Goal: Task Accomplishment & Management: Complete application form

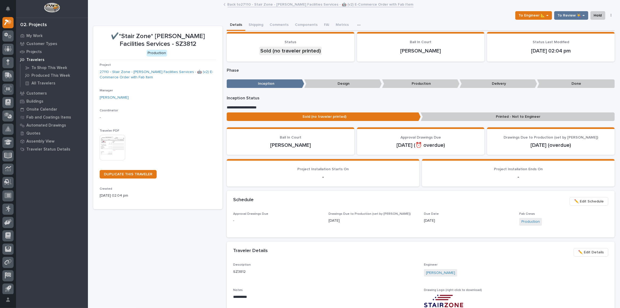
click at [250, 5] on link "Back to 27110 - Stair Zone - [PERSON_NAME] Facilities Services - 🤖 (v2) E-Comme…" at bounding box center [321, 4] width 186 height 6
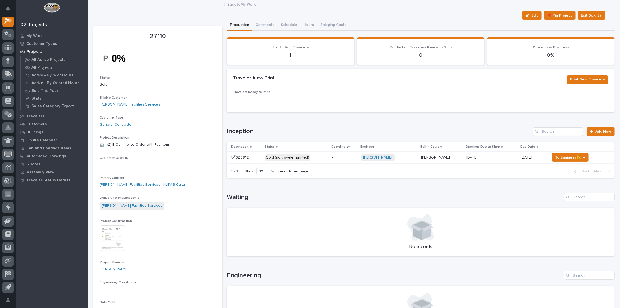
scroll to position [13, 0]
click at [537, 15] on button "Edit" at bounding box center [531, 15] width 19 height 9
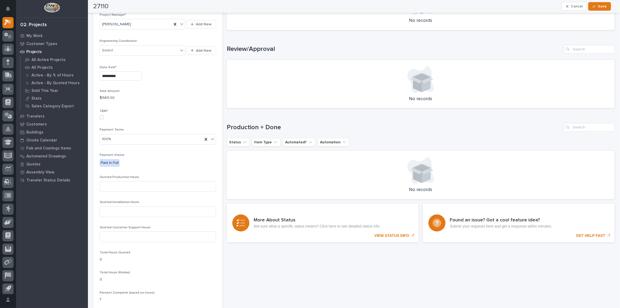
scroll to position [387, 0]
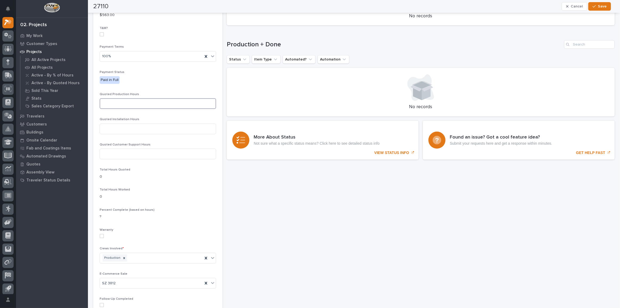
click at [176, 99] on input at bounding box center [158, 103] width 116 height 11
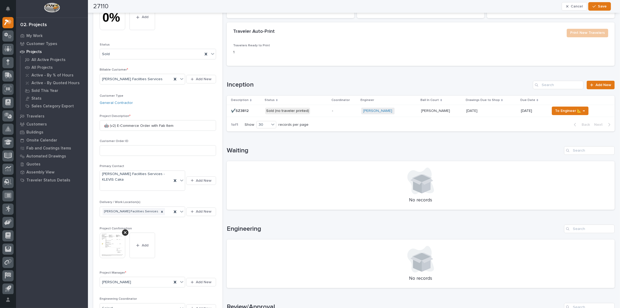
scroll to position [0, 0]
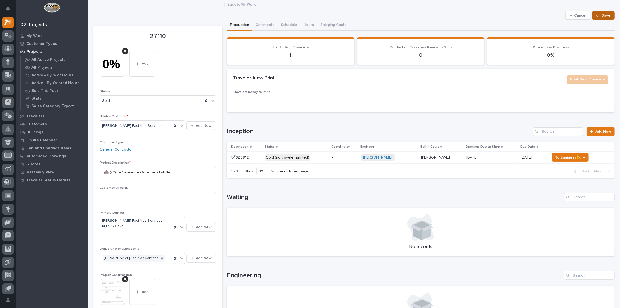
type input "24"
click at [602, 17] on span "Save" at bounding box center [606, 15] width 9 height 5
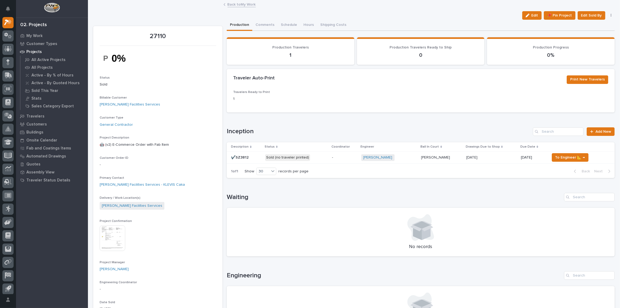
click at [321, 157] on p "Sold (no traveler printed)" at bounding box center [296, 157] width 63 height 7
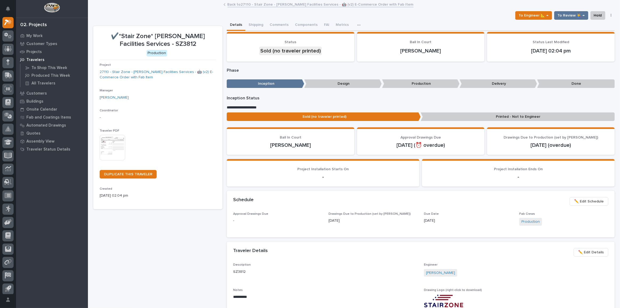
click at [587, 200] on span "✏️ Edit Schedule" at bounding box center [589, 201] width 30 height 6
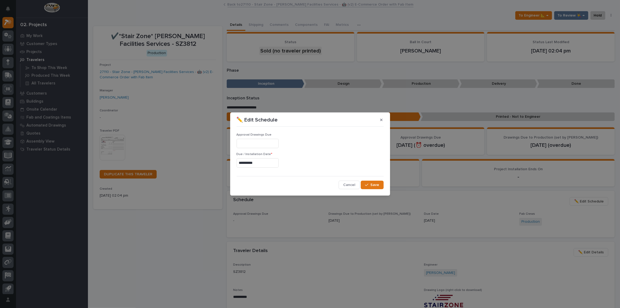
click at [263, 167] on input "**********" at bounding box center [258, 162] width 42 height 9
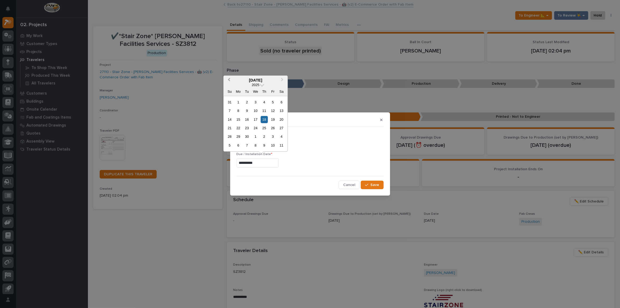
click at [230, 82] on button "Previous Month" at bounding box center [228, 80] width 9 height 9
click at [283, 81] on button "Next Month" at bounding box center [282, 80] width 9 height 9
click at [274, 138] on div "3" at bounding box center [272, 136] width 7 height 7
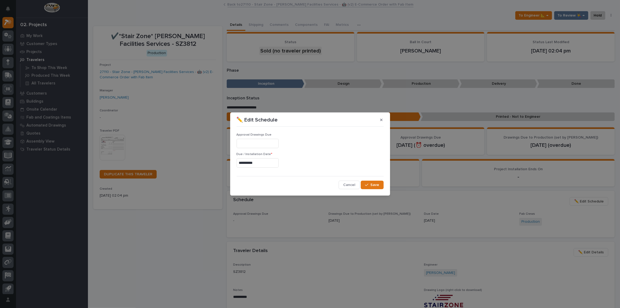
type input "**********"
click at [378, 185] on span "Save" at bounding box center [375, 185] width 9 height 5
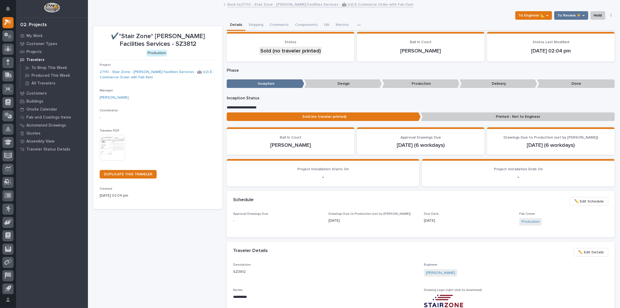
drag, startPoint x: 457, startPoint y: 212, endPoint x: 459, endPoint y: 214, distance: 3.2
click at [457, 212] on p "Due Date" at bounding box center [468, 214] width 89 height 4
click at [120, 148] on img at bounding box center [113, 148] width 26 height 26
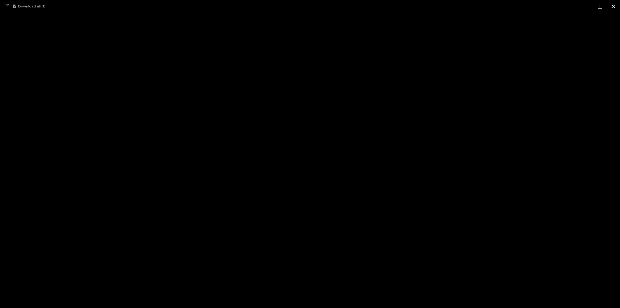
click at [616, 5] on button "Close gallery" at bounding box center [613, 6] width 13 height 13
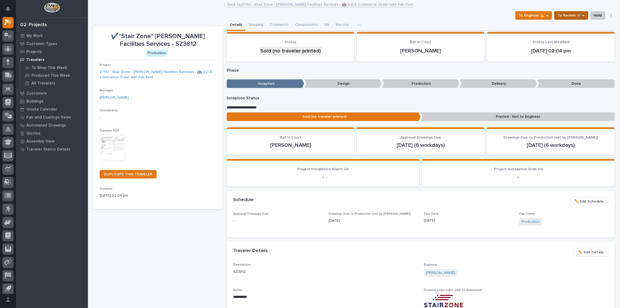
click at [567, 16] on span "To Review 👨‍🏭 →" at bounding box center [571, 15] width 27 height 6
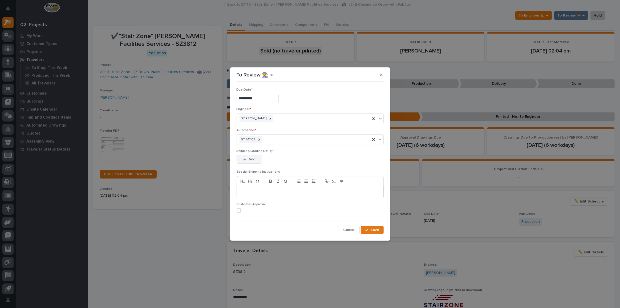
click at [247, 157] on div "button" at bounding box center [245, 159] width 5 height 4
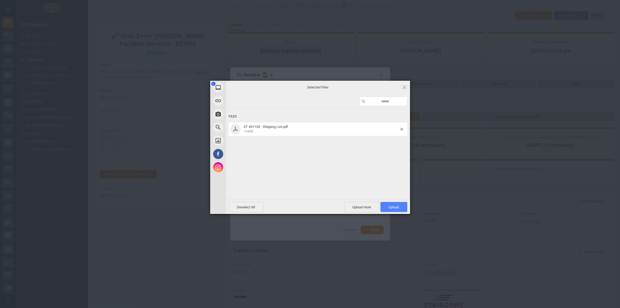
click at [393, 207] on span "Upload 1" at bounding box center [394, 207] width 10 height 4
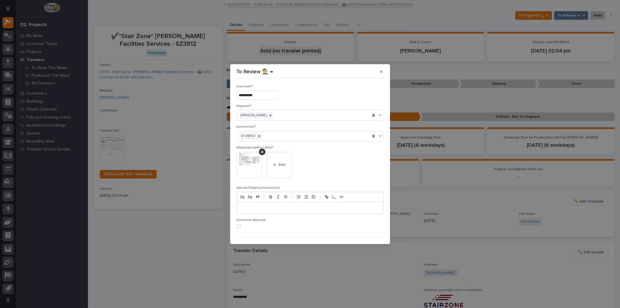
scroll to position [10, 0]
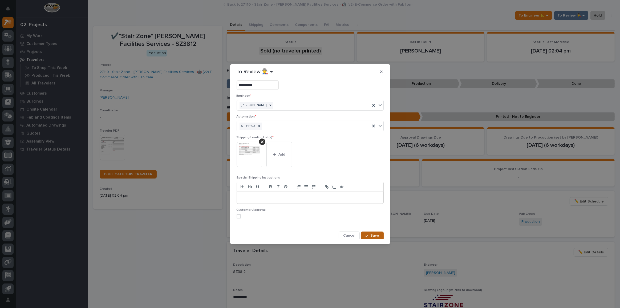
click at [371, 234] on span "Save" at bounding box center [375, 235] width 9 height 5
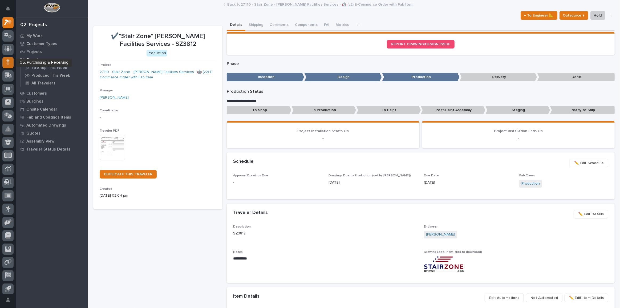
click at [6, 62] on div at bounding box center [7, 62] width 11 height 11
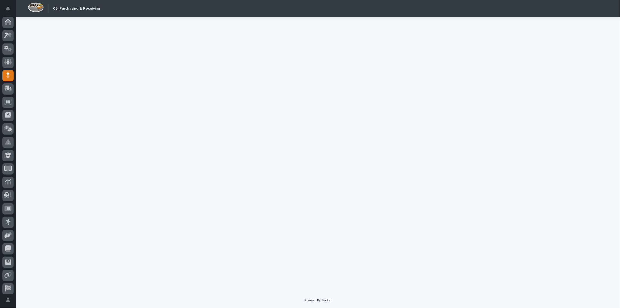
scroll to position [16, 0]
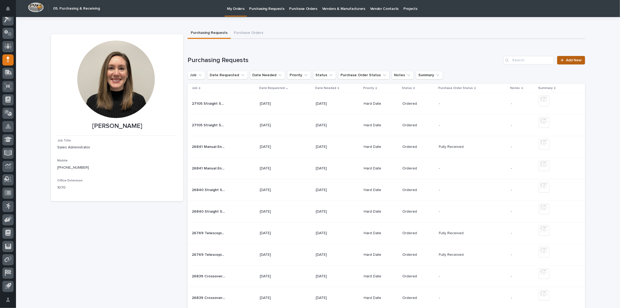
click at [580, 62] on link "Add New" at bounding box center [571, 60] width 28 height 9
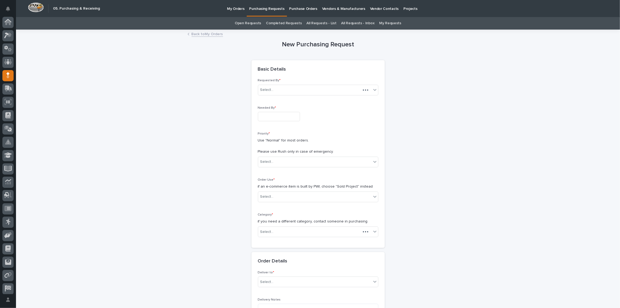
scroll to position [16, 0]
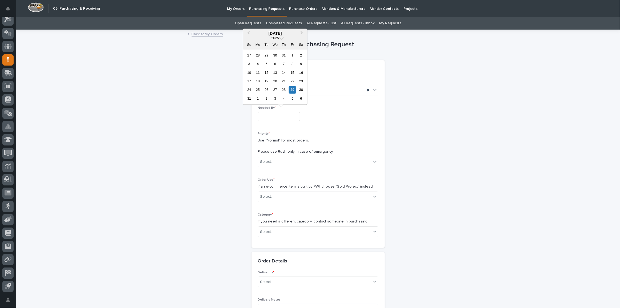
click at [277, 118] on input "text" at bounding box center [279, 116] width 42 height 9
click at [274, 99] on div "3" at bounding box center [275, 98] width 7 height 7
type input "**********"
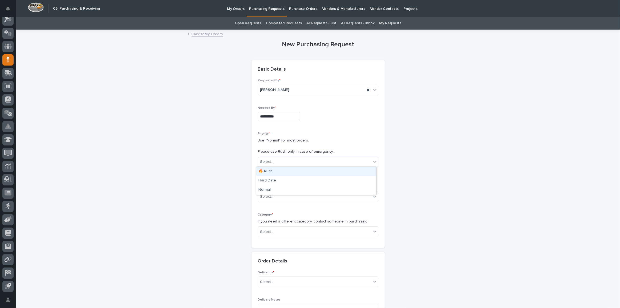
click at [264, 159] on div "Select..." at bounding box center [266, 162] width 13 height 6
click at [273, 182] on div "Hard Date" at bounding box center [316, 180] width 120 height 9
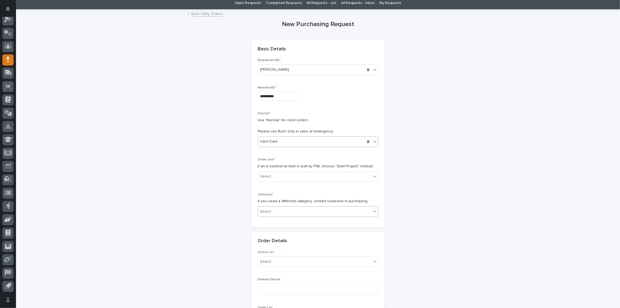
scroll to position [48, 0]
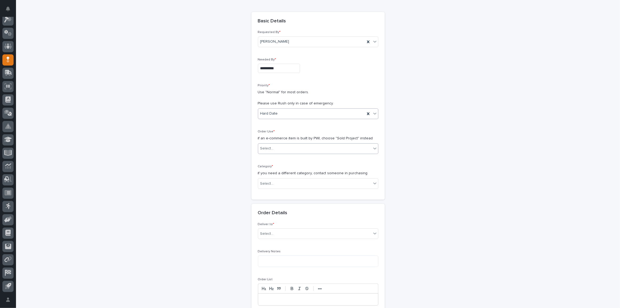
click at [297, 148] on div "Select..." at bounding box center [314, 148] width 113 height 9
click at [279, 157] on div "Sold Project" at bounding box center [316, 157] width 120 height 9
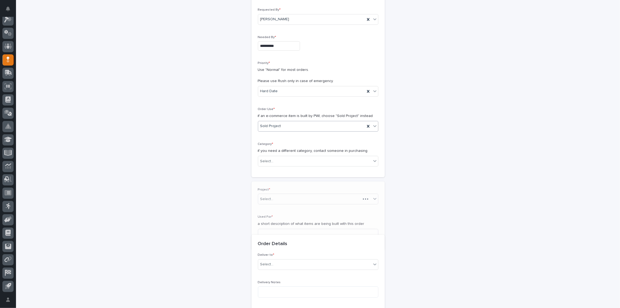
click at [281, 195] on div "Select..." at bounding box center [309, 199] width 103 height 9
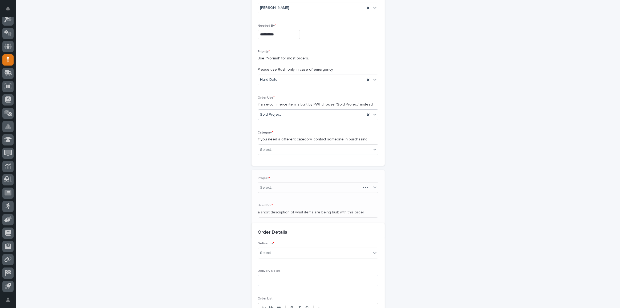
scroll to position [85, 0]
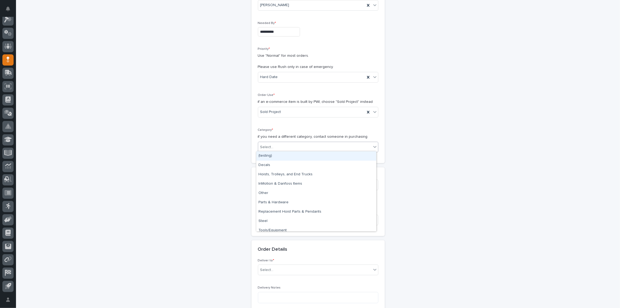
click at [282, 144] on div "Select..." at bounding box center [314, 147] width 113 height 9
click at [275, 219] on div "Steel" at bounding box center [316, 221] width 120 height 9
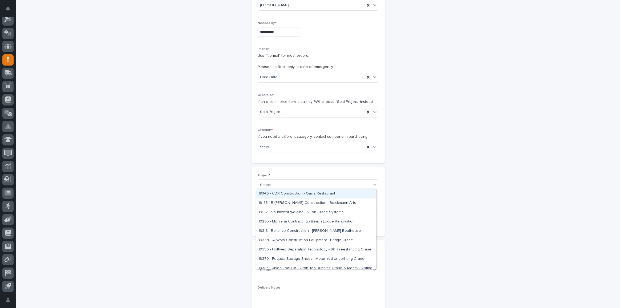
click at [289, 184] on div "Select..." at bounding box center [314, 185] width 113 height 9
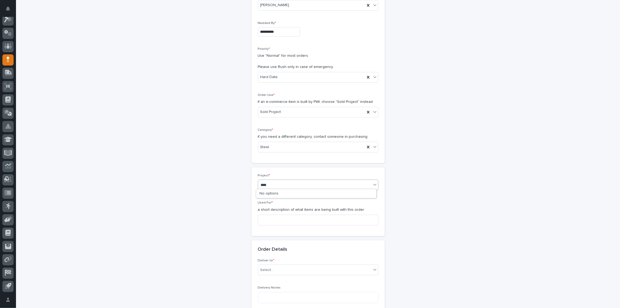
type input "*****"
click at [302, 194] on div "27110 - Stair Zone - [PERSON_NAME] Facilities Services - 🤖 (v2) E-Commerce Orde…" at bounding box center [316, 193] width 120 height 9
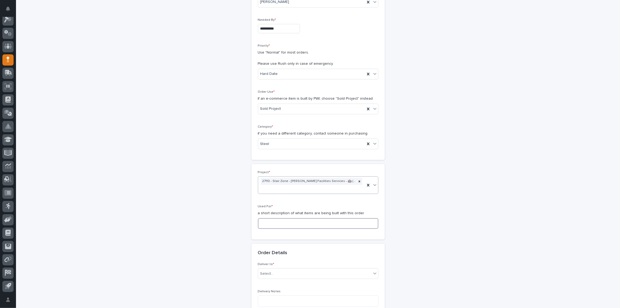
click at [294, 222] on input at bounding box center [318, 223] width 120 height 11
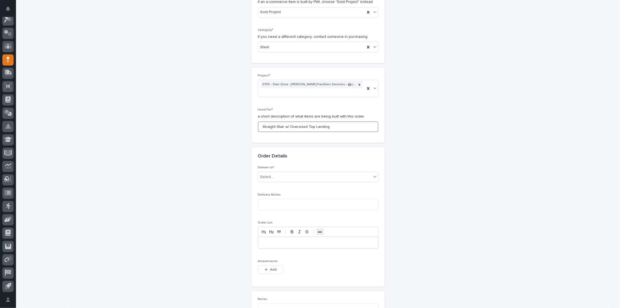
scroll to position [185, 0]
type input "Straight Stair w/ Oversized Top Landing"
click at [287, 173] on div "Select..." at bounding box center [314, 176] width 113 height 9
click at [280, 183] on div "PWI" at bounding box center [316, 184] width 120 height 9
click at [274, 268] on span "Add" at bounding box center [273, 269] width 7 height 5
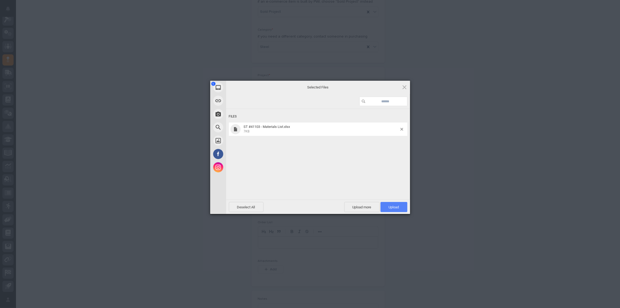
click at [391, 207] on span "Upload 1" at bounding box center [394, 207] width 10 height 4
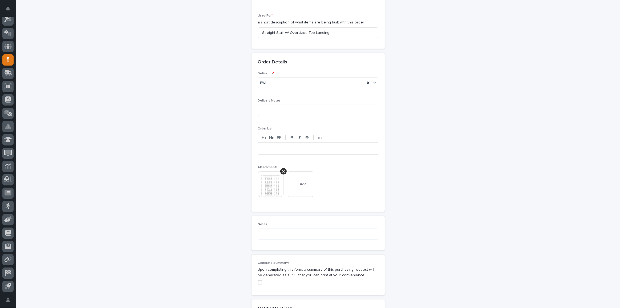
scroll to position [363, 0]
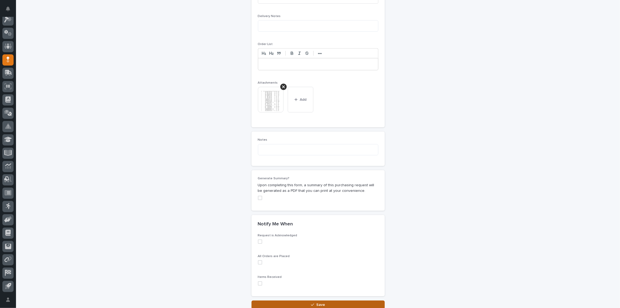
click at [302, 301] on button "Save" at bounding box center [318, 305] width 133 height 9
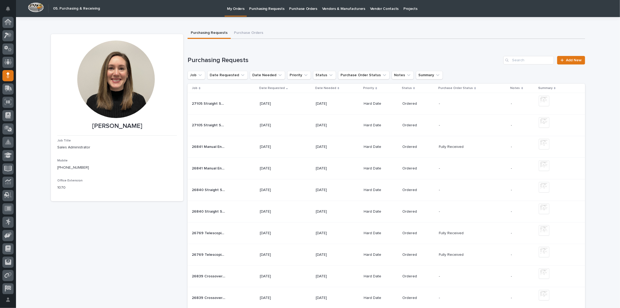
scroll to position [16, 0]
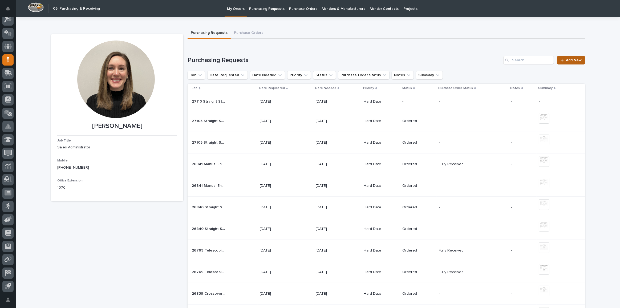
click at [570, 62] on link "Add New" at bounding box center [571, 60] width 28 height 9
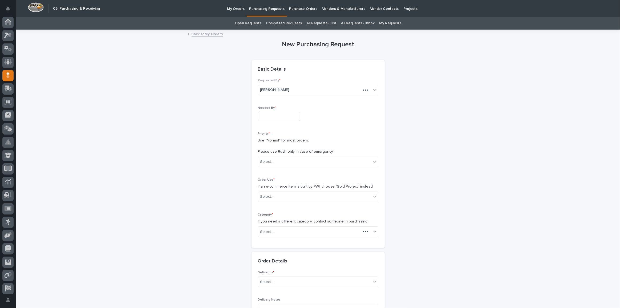
scroll to position [16, 0]
click at [268, 119] on input "text" at bounding box center [279, 116] width 42 height 9
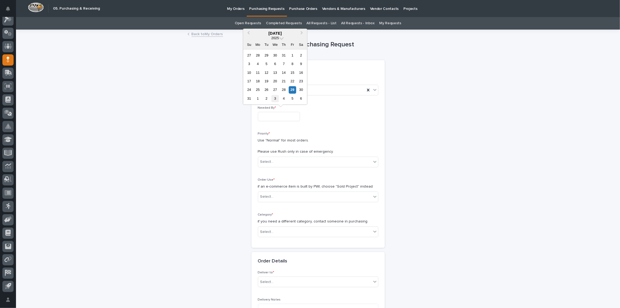
click at [275, 100] on div "3" at bounding box center [275, 98] width 7 height 7
type input "**********"
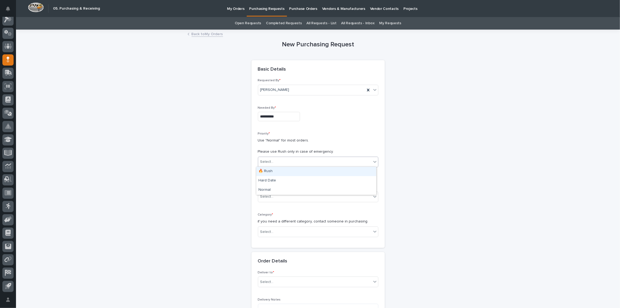
click at [267, 159] on div "Select..." at bounding box center [266, 162] width 13 height 6
click at [271, 181] on div "Hard Date" at bounding box center [316, 180] width 120 height 9
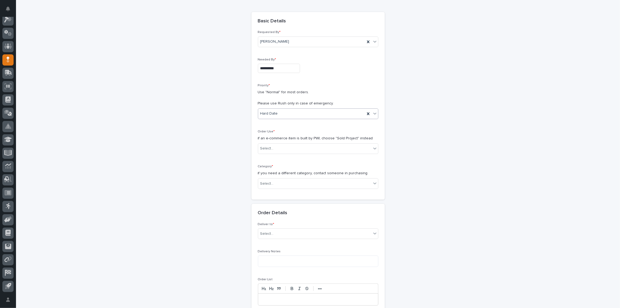
scroll to position [121, 0]
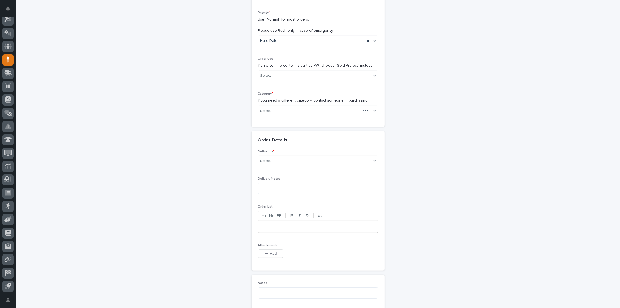
click at [284, 74] on div "Select..." at bounding box center [314, 75] width 113 height 9
click at [280, 85] on div "Sold Project" at bounding box center [316, 84] width 120 height 9
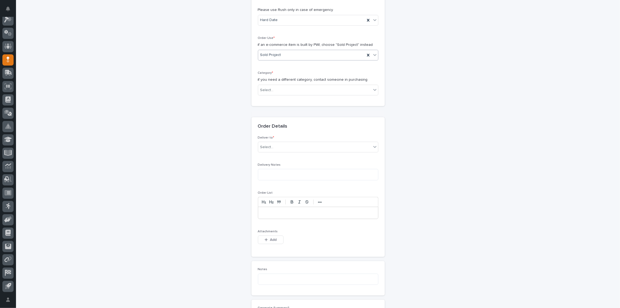
click at [279, 112] on div "**********" at bounding box center [318, 174] width 133 height 512
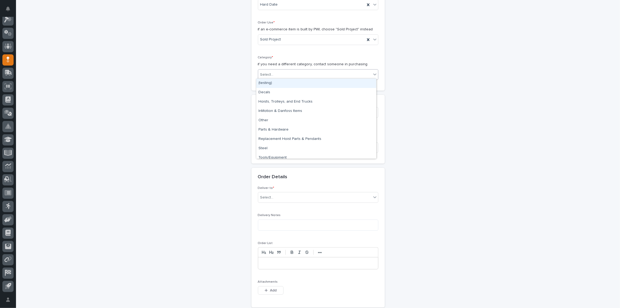
click at [283, 77] on div "Select..." at bounding box center [314, 74] width 113 height 9
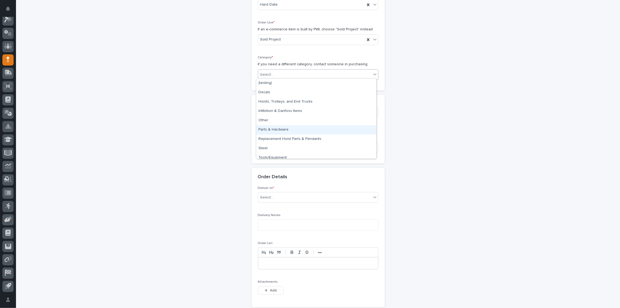
click at [275, 130] on div "Parts & Hardware" at bounding box center [316, 129] width 120 height 9
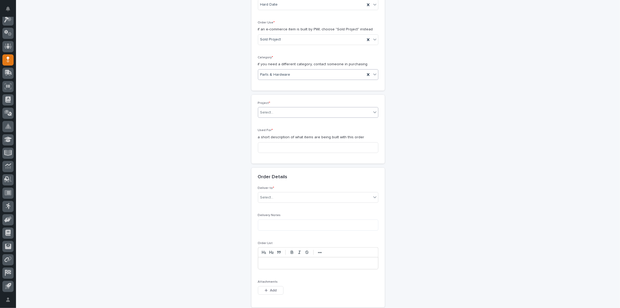
click at [275, 108] on div "Select..." at bounding box center [314, 112] width 113 height 9
type input "*****"
click at [297, 120] on div "27110 - Stair Zone - [PERSON_NAME] Facilities Services - 🤖 (v2) E-Commerce Orde…" at bounding box center [316, 120] width 120 height 9
click at [291, 143] on div "Used For * a short description of what items are being built with this order" at bounding box center [318, 146] width 120 height 29
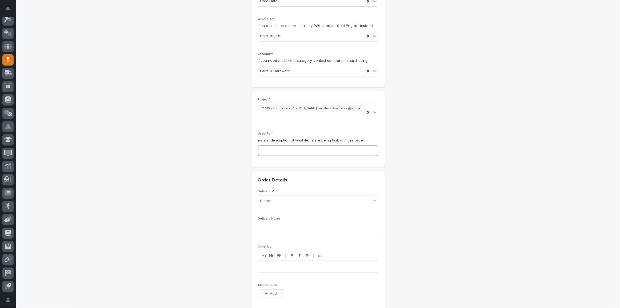
click at [292, 146] on input at bounding box center [318, 151] width 120 height 11
type input "Straight Stair w/ Oversized Top Landing"
click at [285, 199] on div "Select..." at bounding box center [314, 201] width 113 height 9
click at [269, 210] on div "PWI" at bounding box center [316, 209] width 120 height 9
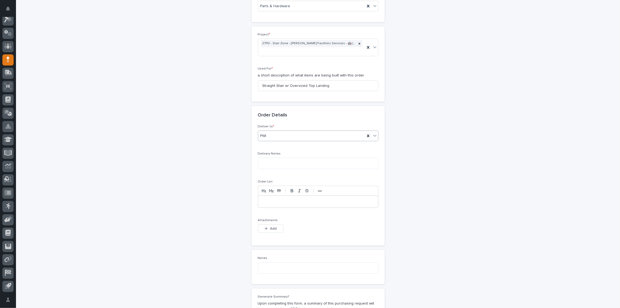
scroll to position [282, 0]
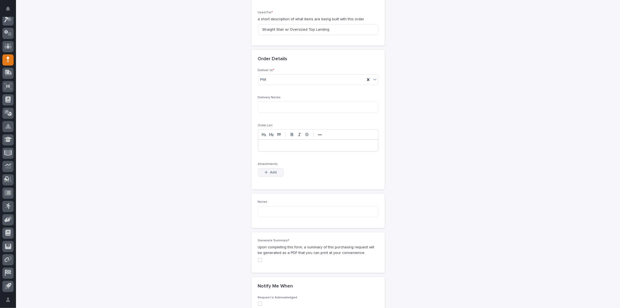
click at [270, 170] on span "Add" at bounding box center [273, 172] width 7 height 5
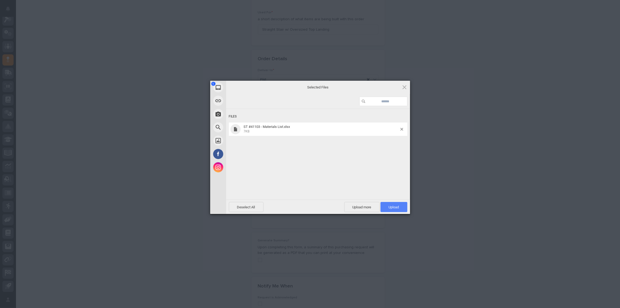
click at [399, 207] on span "Upload 1" at bounding box center [394, 207] width 10 height 4
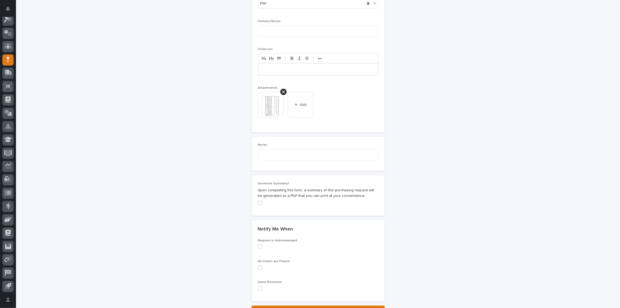
scroll to position [404, 0]
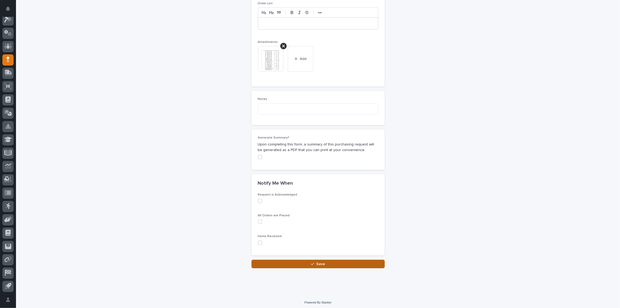
click at [330, 263] on button "Save" at bounding box center [318, 264] width 133 height 9
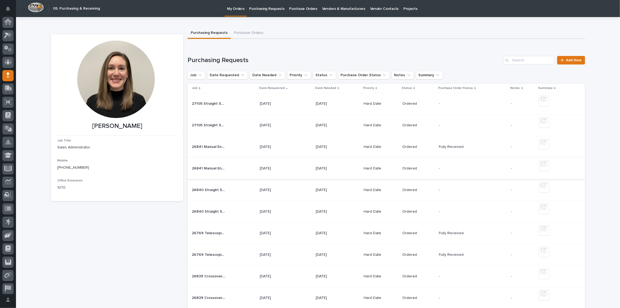
scroll to position [16, 0]
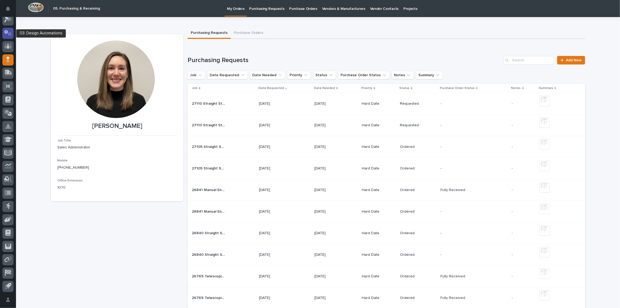
click at [4, 33] on icon at bounding box center [8, 33] width 8 height 6
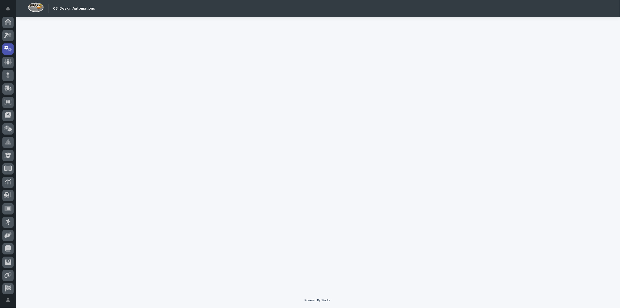
scroll to position [16, 0]
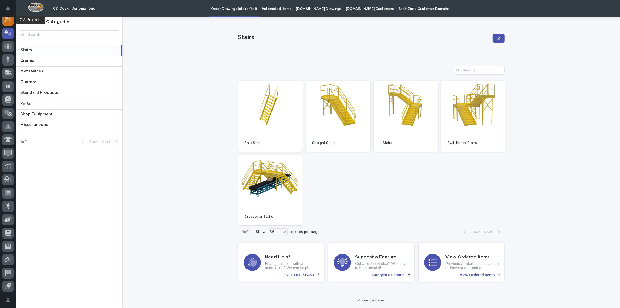
click at [7, 22] on icon at bounding box center [8, 20] width 8 height 6
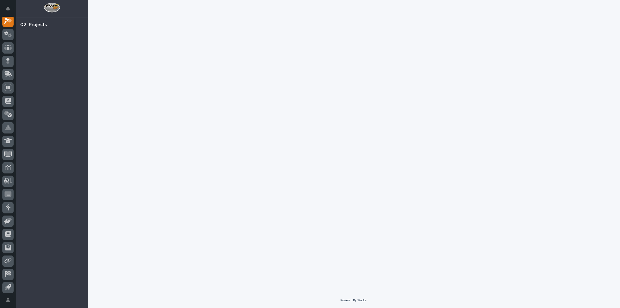
scroll to position [13, 0]
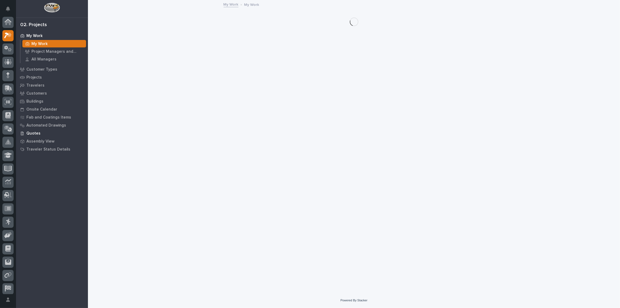
scroll to position [13, 0]
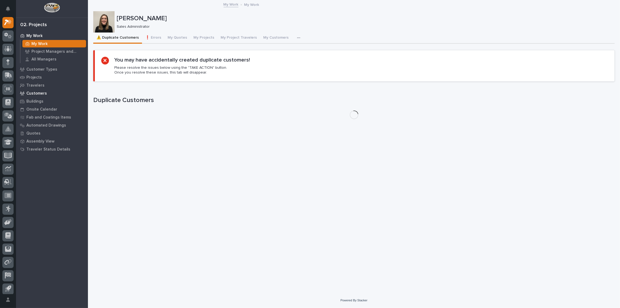
click at [38, 94] on p "Customers" at bounding box center [36, 93] width 21 height 5
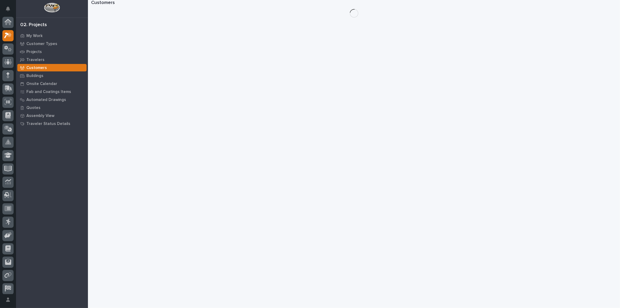
scroll to position [13, 0]
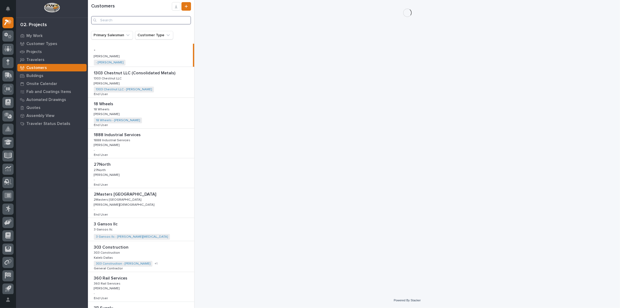
click at [130, 21] on input "Search" at bounding box center [141, 20] width 100 height 9
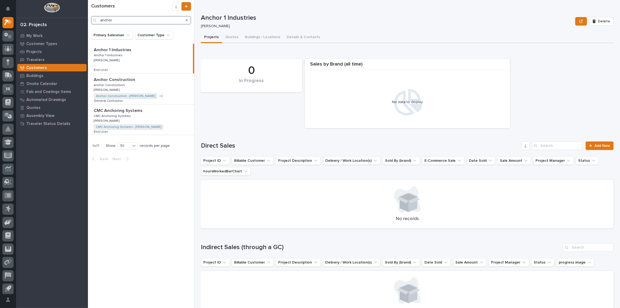
type input "anchor"
